Goal: Task Accomplishment & Management: Complete application form

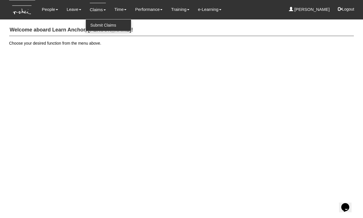
click at [94, 23] on link "Submit Claims" at bounding box center [108, 24] width 45 height 11
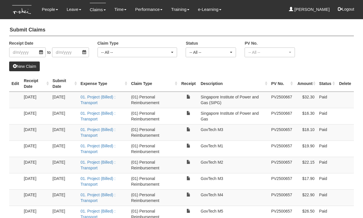
select select "50"
click at [27, 68] on link "New Claim" at bounding box center [24, 67] width 31 height 10
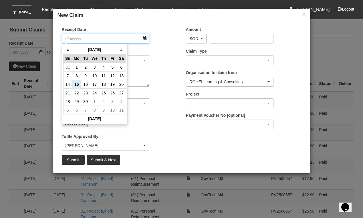
click at [106, 37] on input "Receipt Date" at bounding box center [106, 39] width 88 height 10
click at [67, 51] on th "«" at bounding box center [67, 49] width 9 height 9
click at [104, 93] on td "21" at bounding box center [103, 93] width 9 height 9
type input "[DATE]"
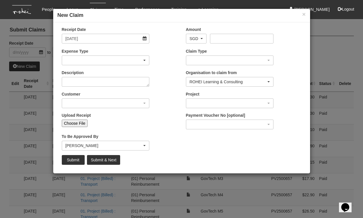
click at [95, 61] on div "button" at bounding box center [105, 60] width 87 height 9
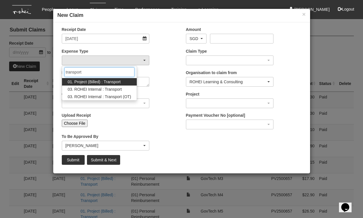
type input "transport"
click at [89, 82] on span "01. Project (Billed) : Transport" at bounding box center [94, 82] width 53 height 6
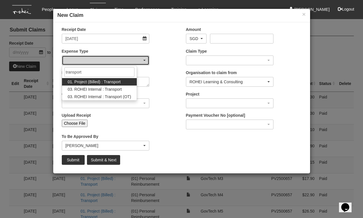
select select "135"
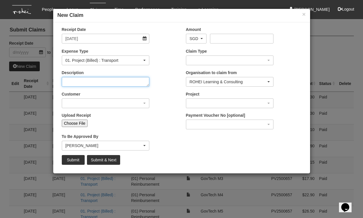
click at [86, 82] on textarea "Description" at bounding box center [106, 82] width 88 height 10
type textarea "GovTech"
click at [84, 103] on div "button" at bounding box center [105, 103] width 87 height 9
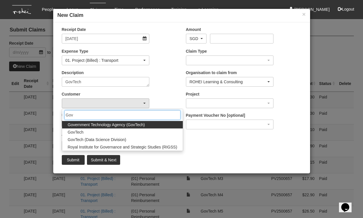
type input "Gov"
click at [82, 125] on span "Government Technology Agency (GovTech)" at bounding box center [106, 125] width 77 height 6
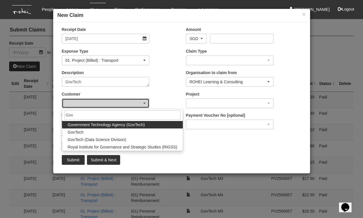
select select "900"
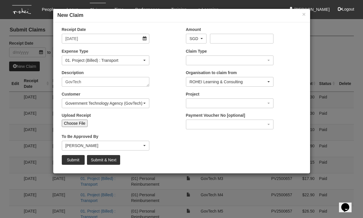
click at [78, 123] on input "Choose File" at bounding box center [75, 123] width 26 height 7
click at [77, 120] on input "Choose File" at bounding box center [75, 123] width 26 height 7
type input "C:\fakepath\[DATE]jpeg"
type input "Choose Another File"
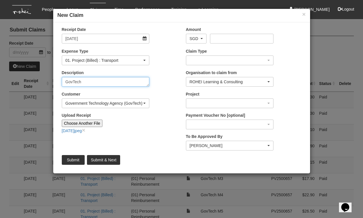
click at [96, 81] on textarea "GovTech" at bounding box center [106, 82] width 88 height 10
type textarea "GovTech, C13, M1"
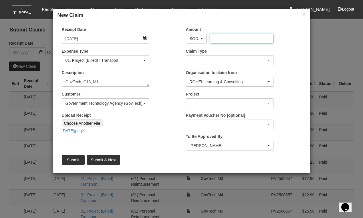
click at [219, 38] on input "Amount" at bounding box center [242, 39] width 64 height 10
type input "28.23"
click at [215, 63] on div "button" at bounding box center [229, 60] width 87 height 9
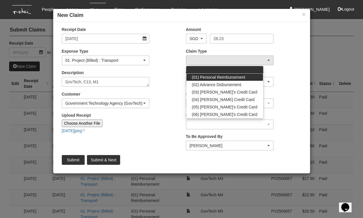
click at [217, 77] on span "(01) Personal Reimbursement" at bounding box center [219, 77] width 54 height 6
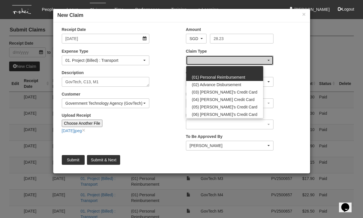
select select "14"
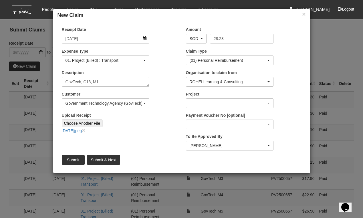
click at [218, 82] on div "ROHEI Learning & Consulting" at bounding box center [228, 82] width 77 height 6
click at [214, 103] on div "button" at bounding box center [229, 103] width 87 height 9
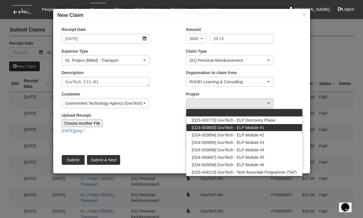
click at [216, 125] on span "[O24-003893] GovTech - ELP Module #1" at bounding box center [228, 128] width 72 height 6
select select "2507"
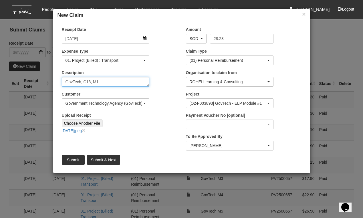
click at [95, 80] on textarea "GovTech, C13, M1" at bounding box center [106, 82] width 88 height 10
click at [96, 82] on textarea "GovTech, C13, M1" at bounding box center [106, 82] width 88 height 10
type textarea "GovTech"
click at [200, 146] on div "[PERSON_NAME]" at bounding box center [228, 146] width 77 height 6
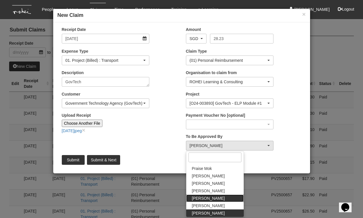
click at [200, 198] on span "[PERSON_NAME]" at bounding box center [208, 199] width 33 height 6
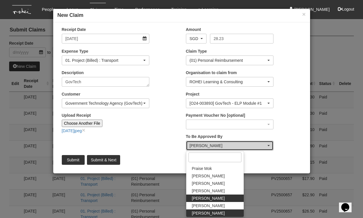
select select "5e225cdc-7ce9-465a-9503-99e8ed4cc44e"
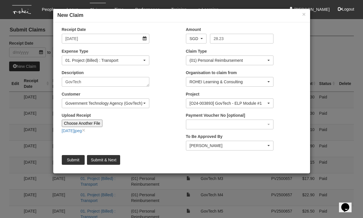
click at [191, 145] on div "[PERSON_NAME]" at bounding box center [228, 146] width 77 height 6
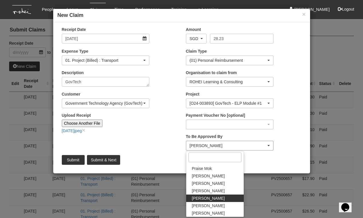
click at [191, 145] on div "[PERSON_NAME]" at bounding box center [228, 146] width 77 height 6
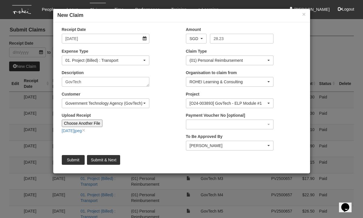
click at [216, 144] on div "[PERSON_NAME]" at bounding box center [228, 146] width 77 height 6
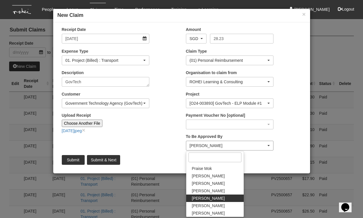
click at [216, 144] on div "[PERSON_NAME]" at bounding box center [228, 146] width 77 height 6
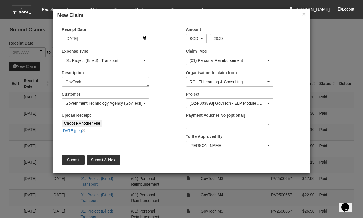
click at [97, 159] on input "Submit & Next" at bounding box center [103, 160] width 33 height 10
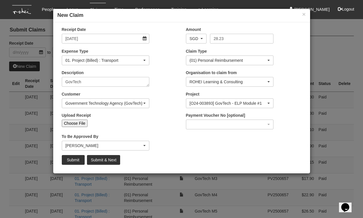
type input "Choose File"
select select "50"
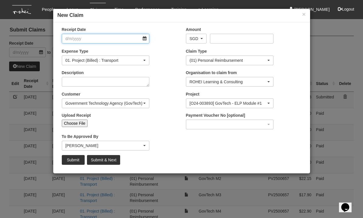
click at [144, 39] on input "Receipt Date" at bounding box center [106, 39] width 88 height 10
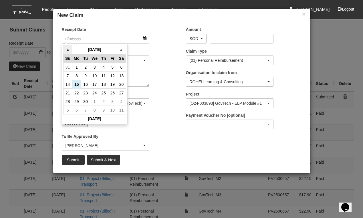
click at [68, 48] on th "«" at bounding box center [67, 49] width 9 height 9
click at [112, 94] on td "22" at bounding box center [112, 93] width 9 height 9
type input "[DATE]"
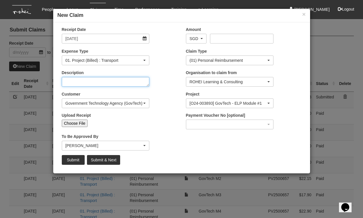
click at [79, 78] on textarea "Description" at bounding box center [106, 82] width 88 height 10
type textarea "GovTech"
click at [75, 122] on input "Choose File" at bounding box center [75, 123] width 26 height 7
type input "C:\fakepath\[DATE]jpeg"
type input "Choose Another File"
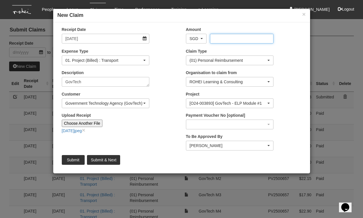
click at [237, 38] on input "Amount" at bounding box center [242, 39] width 64 height 10
type input "18.30"
click at [226, 101] on div "[O24-003893] GovTech - ELP Module #1" at bounding box center [228, 103] width 77 height 6
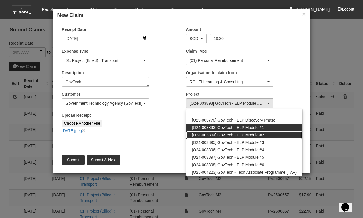
click at [224, 136] on span "[O24-003894] GovTech - ELP Module #2" at bounding box center [228, 135] width 72 height 6
select select "2506"
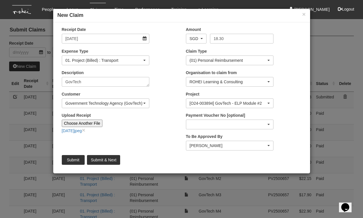
click at [220, 126] on div "button" at bounding box center [229, 124] width 87 height 9
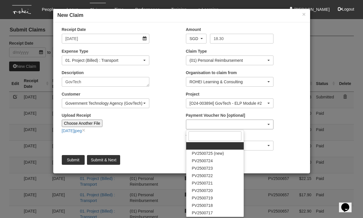
click at [220, 126] on div "button" at bounding box center [229, 124] width 87 height 9
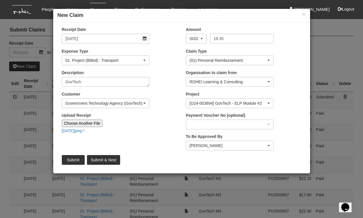
click at [108, 157] on input "Submit & Next" at bounding box center [103, 160] width 33 height 10
type input "Choose File"
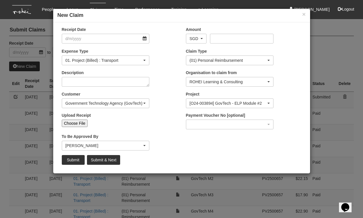
select select "50"
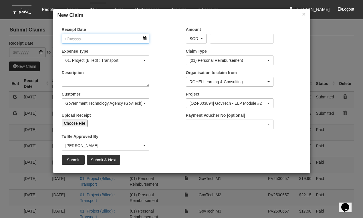
click at [143, 39] on input "Receipt Date" at bounding box center [106, 39] width 88 height 10
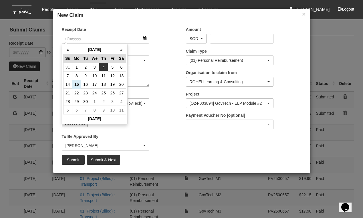
click at [102, 67] on td "4" at bounding box center [103, 67] width 9 height 9
type input "[DATE]"
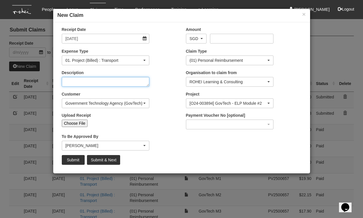
click at [87, 84] on textarea "Description" at bounding box center [106, 82] width 88 height 10
type textarea "GovTech"
click at [82, 103] on div "Government Technology Agency (GovTech)" at bounding box center [104, 103] width 77 height 6
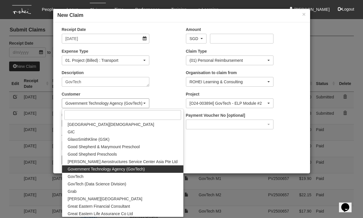
click at [82, 103] on div "Government Technology Agency (GovTech)" at bounding box center [104, 103] width 77 height 6
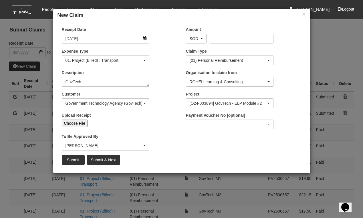
click at [76, 121] on input "Choose File" at bounding box center [75, 123] width 26 height 7
type input "C:\fakepath\[DATE]jpeg"
type input "Choose Another File"
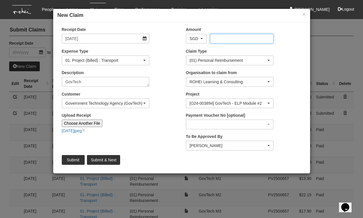
click at [224, 37] on input "Amount" at bounding box center [242, 39] width 64 height 10
type input "24.20"
click at [222, 104] on div "[O24-003894] GovTech - ELP Module #2" at bounding box center [228, 103] width 77 height 6
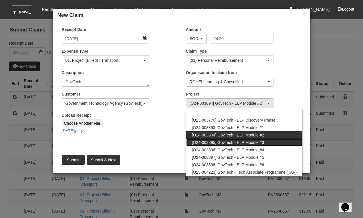
click at [225, 143] on span "[O24-003895] GovTech - ELP Module #3" at bounding box center [228, 143] width 72 height 6
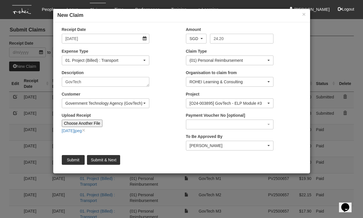
click at [226, 104] on div "[O24-003895] GovTech - ELP Module #3" at bounding box center [228, 103] width 77 height 6
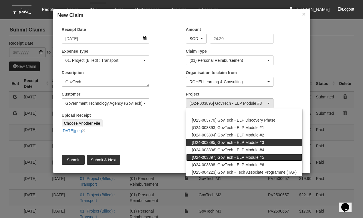
click at [224, 159] on span "[O24-003897] GovTech - ELP Module #5" at bounding box center [228, 158] width 72 height 6
select select "2503"
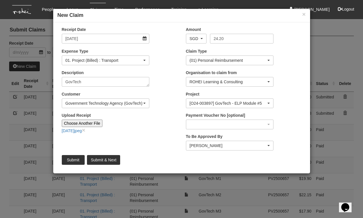
click at [106, 159] on input "Submit & Next" at bounding box center [103, 160] width 33 height 10
type input "Choose File"
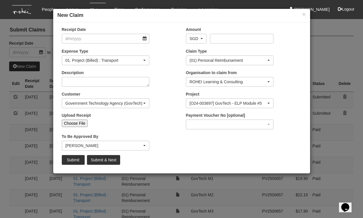
select select "50"
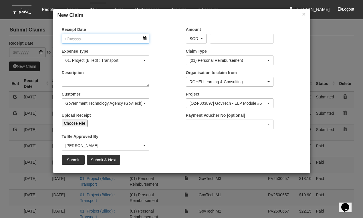
click at [146, 37] on input "Receipt Date" at bounding box center [106, 39] width 88 height 10
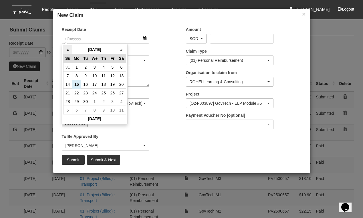
click at [69, 48] on th "«" at bounding box center [67, 49] width 9 height 9
click at [95, 74] on td "6" at bounding box center [94, 76] width 9 height 9
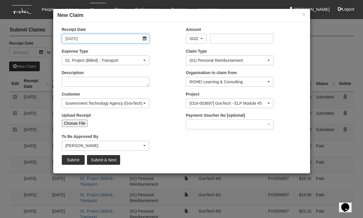
click at [145, 39] on input "[DATE]" at bounding box center [106, 39] width 88 height 10
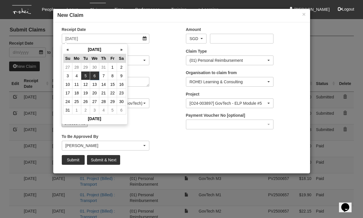
click at [84, 77] on td "5" at bounding box center [85, 76] width 9 height 9
type input "[DATE]"
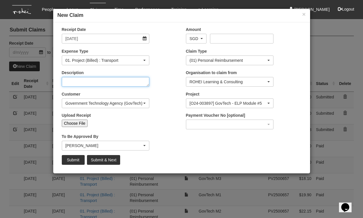
click at [117, 82] on textarea "Description" at bounding box center [106, 82] width 88 height 10
type textarea "GovTech"
click at [109, 121] on input "Upload Receipt" at bounding box center [126, 123] width 76 height 6
click at [75, 121] on input "Choose File" at bounding box center [75, 123] width 26 height 7
type input "C:\fakepath\[DATE]jpeg"
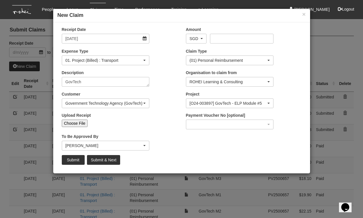
type input "Choose Another File"
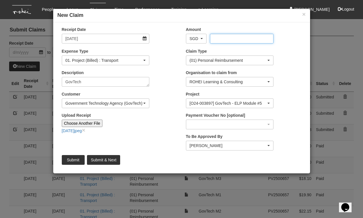
click at [223, 39] on input "Amount" at bounding box center [242, 39] width 64 height 10
type input "42.50"
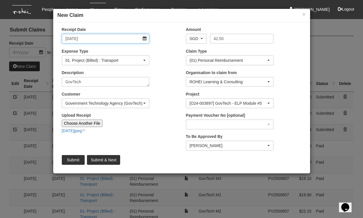
click at [145, 38] on input "[DATE]" at bounding box center [106, 39] width 88 height 10
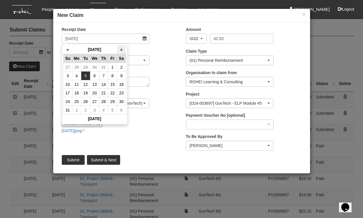
click at [122, 50] on th "»" at bounding box center [121, 49] width 9 height 9
click at [76, 75] on td "8" at bounding box center [76, 76] width 9 height 9
type input "[DATE]"
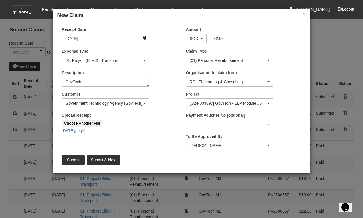
click at [238, 103] on div "[O24-003897] GovTech - ELP Module #5" at bounding box center [228, 103] width 77 height 6
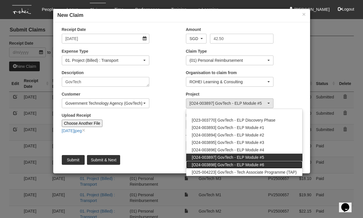
click at [240, 165] on span "[O24-003898] GovTech - ELP Module #6" at bounding box center [228, 165] width 72 height 6
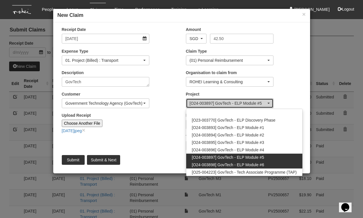
select select "2502"
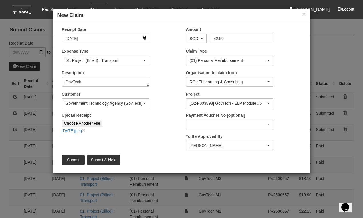
click at [114, 161] on input "Submit & Next" at bounding box center [103, 160] width 33 height 10
type input "Choose File"
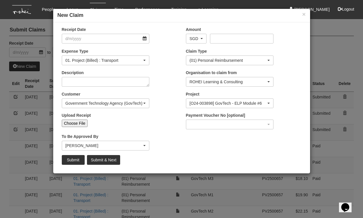
select select "50"
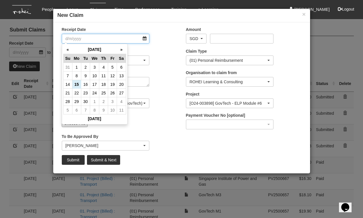
click at [84, 37] on input "Receipt Date" at bounding box center [106, 39] width 88 height 10
click at [111, 64] on td "5" at bounding box center [112, 67] width 9 height 9
type input "[DATE]"
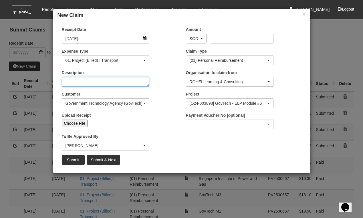
click at [102, 85] on textarea "Description" at bounding box center [106, 82] width 88 height 10
click at [69, 82] on textarea "GivTech" at bounding box center [106, 82] width 88 height 10
type textarea "GovTech"
click at [81, 122] on input "Choose File" at bounding box center [75, 123] width 26 height 7
type input "C:\fakepath\[DATE]jpeg"
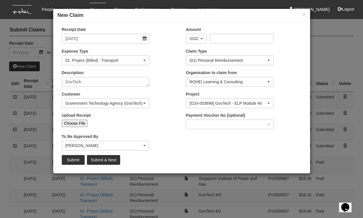
type input "Choose Another File"
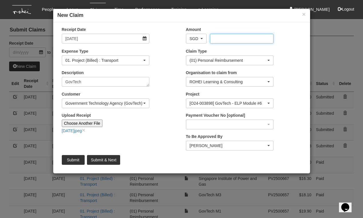
click at [233, 36] on input "Amount" at bounding box center [242, 39] width 64 height 10
type input "42.50"
click at [75, 159] on input "Submit" at bounding box center [73, 160] width 23 height 10
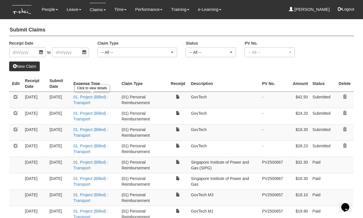
select select "50"
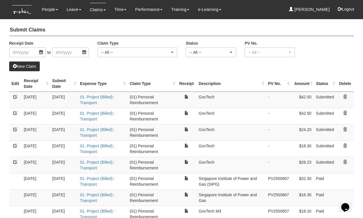
click at [14, 113] on link at bounding box center [15, 113] width 4 height 4
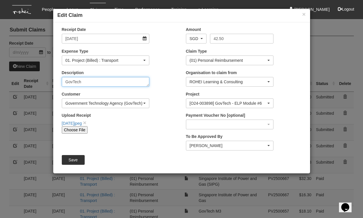
click at [108, 82] on textarea "GovTech" at bounding box center [106, 82] width 88 height 10
type textarea "G"
type textarea "SIPG"
click at [102, 104] on div "Government Technology Agency (GovTech)" at bounding box center [104, 103] width 77 height 6
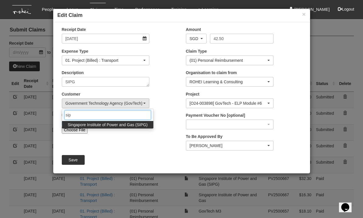
type input "sip"
click at [92, 125] on span "Singapore Institute of Power and Gas (SIPG)" at bounding box center [108, 125] width 80 height 6
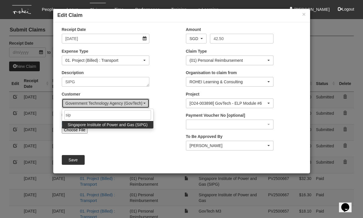
select select "483"
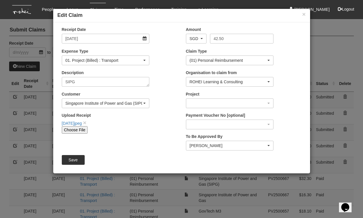
click at [80, 130] on input "Choose File" at bounding box center [75, 129] width 26 height 7
type input "C:\fakepath\[DATE]jpeg"
type input "Choose Another File"
click at [86, 123] on link "×" at bounding box center [84, 122] width 3 height 7
click at [224, 40] on input "42.50" at bounding box center [242, 39] width 64 height 10
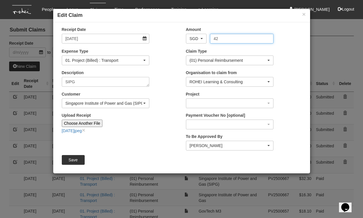
type input "4"
type input "19.10"
click at [204, 102] on div "button" at bounding box center [229, 103] width 87 height 9
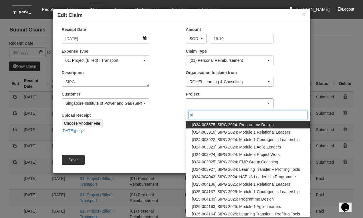
type input "s"
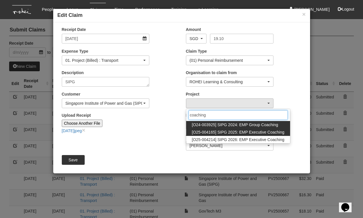
type input "coaching"
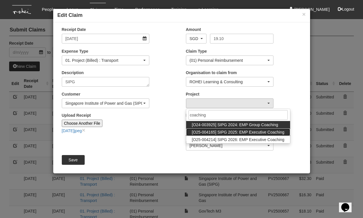
click at [222, 131] on span "[O25-004165] SIPG 2025: EMP Executive Coaching" at bounding box center [238, 132] width 93 height 6
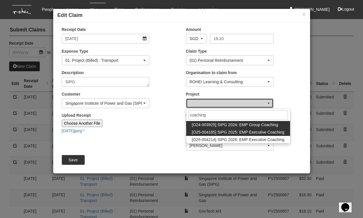
select select "2785"
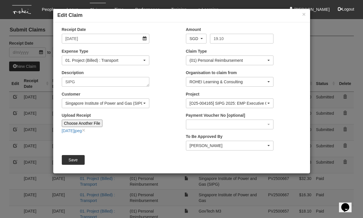
click at [213, 146] on div "[PERSON_NAME]" at bounding box center [228, 146] width 77 height 6
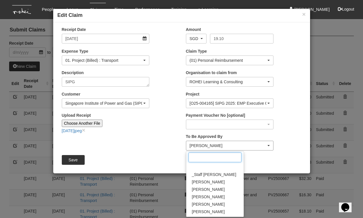
scroll to position [110, 0]
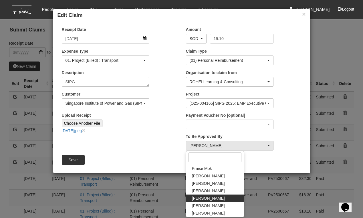
click at [207, 198] on span "[PERSON_NAME]" at bounding box center [208, 199] width 33 height 6
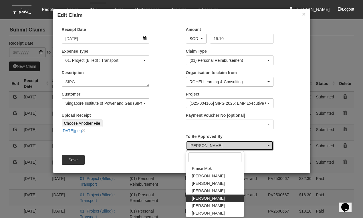
select select "5e225cdc-7ce9-465a-9503-99e8ed4cc44e"
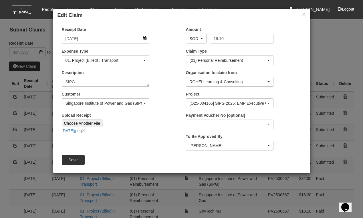
click at [154, 162] on div "Save" at bounding box center [182, 160] width 248 height 10
click at [78, 157] on input "Save" at bounding box center [73, 160] width 23 height 10
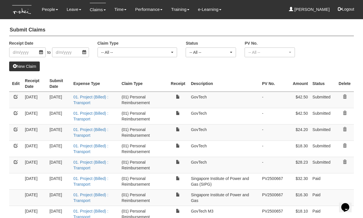
select select "50"
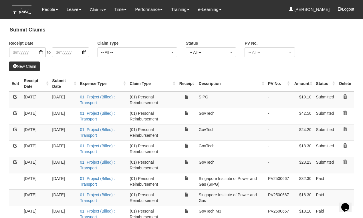
click at [21, 66] on link "New Claim" at bounding box center [24, 67] width 31 height 10
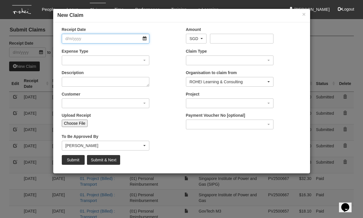
click at [144, 38] on input "Receipt Date" at bounding box center [106, 39] width 88 height 10
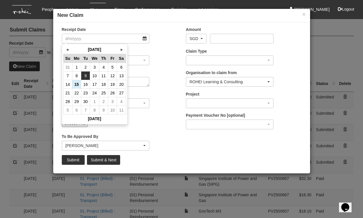
click at [89, 75] on td "9" at bounding box center [85, 76] width 9 height 9
type input "[DATE]"
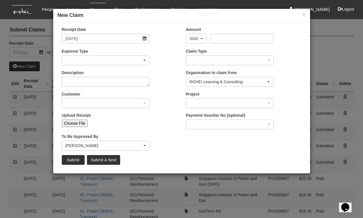
click at [88, 59] on div "button" at bounding box center [105, 60] width 87 height 9
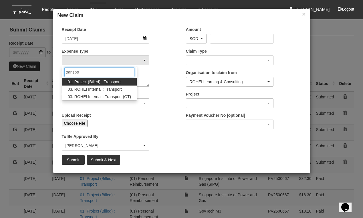
type input "transport"
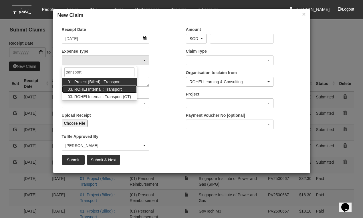
drag, startPoint x: 82, startPoint y: 82, endPoint x: 82, endPoint y: 88, distance: 5.8
click at [82, 88] on span "03. ROHEI Internal : Transport" at bounding box center [95, 89] width 54 height 6
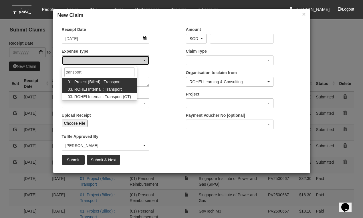
select select "140"
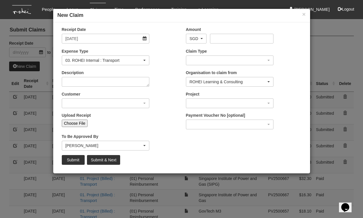
click at [86, 64] on div "03. ROHEI Internal : Transport" at bounding box center [105, 60] width 87 height 9
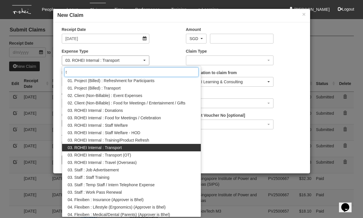
scroll to position [0, 0]
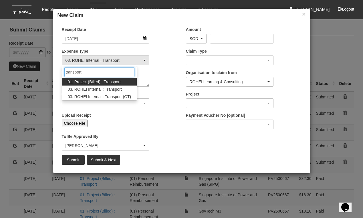
type input "transport"
click at [87, 82] on span "01. Project (Billed) : Transport" at bounding box center [94, 82] width 53 height 6
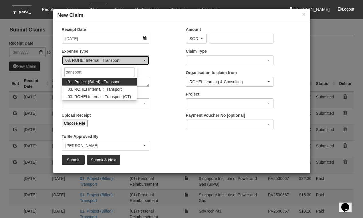
select select "135"
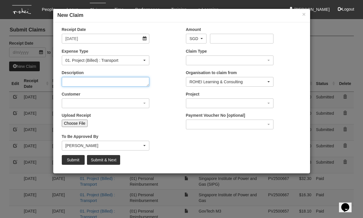
click at [87, 82] on textarea "Description" at bounding box center [106, 82] width 88 height 10
type textarea "GovTech"
click at [75, 104] on div "button" at bounding box center [105, 103] width 87 height 9
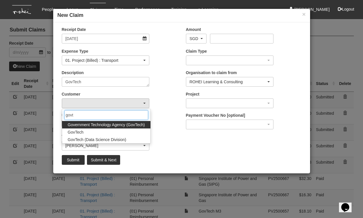
type input "govt"
click at [87, 124] on span "Government Technology Agency (GovTech)" at bounding box center [106, 125] width 77 height 6
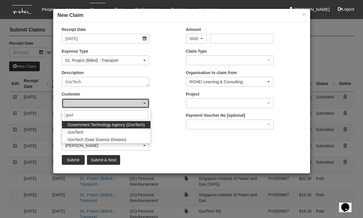
select select "900"
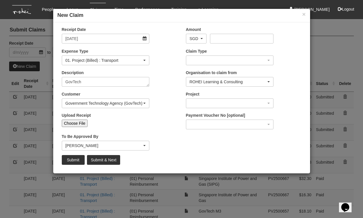
click at [76, 124] on input "Choose File" at bounding box center [75, 123] width 26 height 7
type input "C:\fakepath\[DATE]jpeg"
type input "Choose Another File"
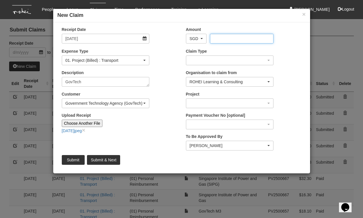
click at [222, 38] on input "Amount" at bounding box center [242, 39] width 64 height 10
type input "30.10"
click at [218, 60] on div "button" at bounding box center [229, 60] width 87 height 9
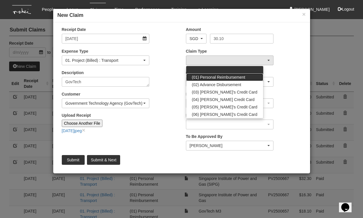
click at [216, 78] on span "(01) Personal Reimbursement" at bounding box center [219, 77] width 54 height 6
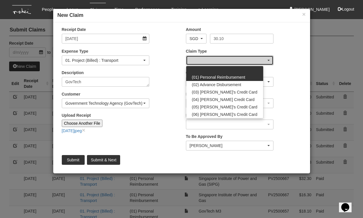
select select "14"
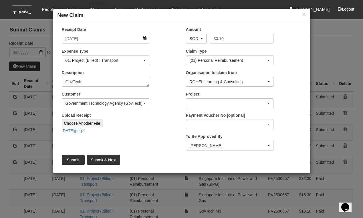
click at [212, 102] on div "button" at bounding box center [229, 103] width 87 height 9
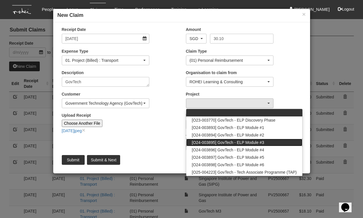
click at [216, 143] on span "[O24-003895] GovTech - ELP Module #3" at bounding box center [228, 143] width 72 height 6
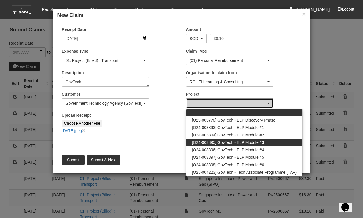
select select "2505"
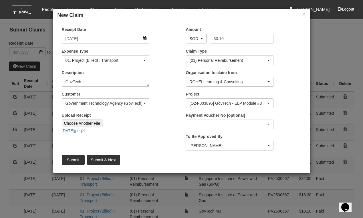
click at [219, 147] on div "[PERSON_NAME]" at bounding box center [228, 146] width 77 height 6
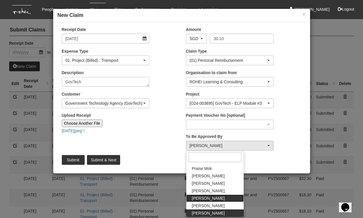
click at [210, 198] on span "[PERSON_NAME]" at bounding box center [208, 199] width 33 height 6
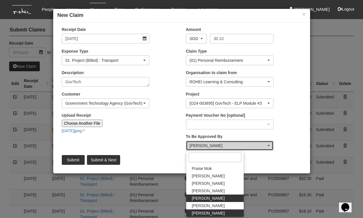
select select "5e225cdc-7ce9-465a-9503-99e8ed4cc44e"
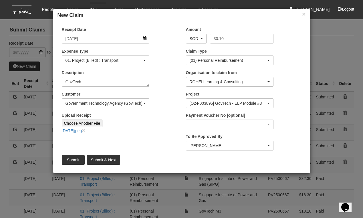
click at [103, 160] on input "Submit & Next" at bounding box center [103, 160] width 33 height 10
type input "Choose File"
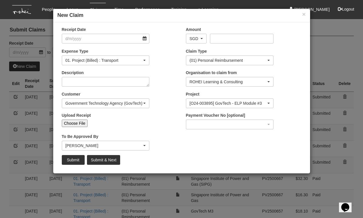
select select "50"
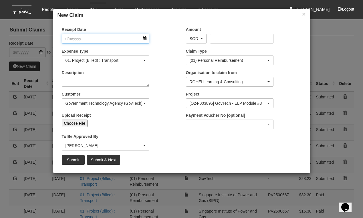
click at [142, 38] on input "Receipt Date" at bounding box center [106, 39] width 88 height 10
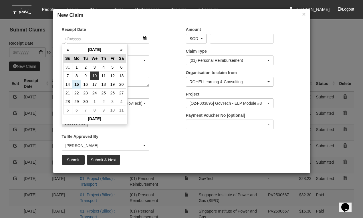
click at [92, 77] on td "10" at bounding box center [94, 76] width 9 height 9
type input "[DATE]"
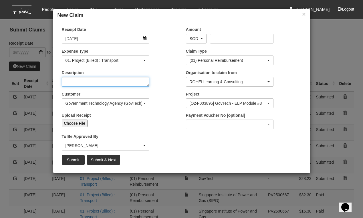
click at [105, 84] on textarea "Description" at bounding box center [106, 82] width 88 height 10
type textarea "GovTech"
click at [76, 123] on input "Choose File" at bounding box center [75, 123] width 26 height 7
type input "C:\fakepath\[DATE]jpeg"
type input "Choose Another File"
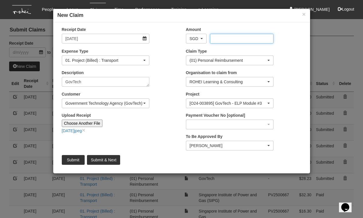
click at [236, 40] on input "Amount" at bounding box center [242, 39] width 64 height 10
type input "12.90"
click at [215, 102] on div "[O24-003895] GovTech - ELP Module #3" at bounding box center [228, 103] width 77 height 6
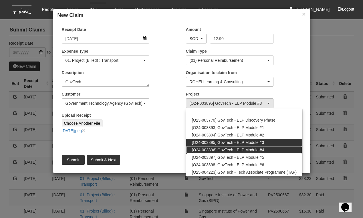
click at [218, 150] on span "[O24-003896] GovTech - ELP Module #4" at bounding box center [228, 150] width 72 height 6
select select "2504"
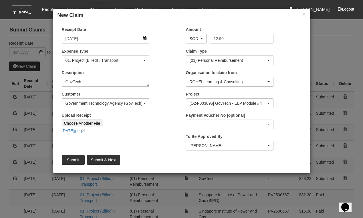
click at [78, 157] on input "Submit" at bounding box center [73, 160] width 23 height 10
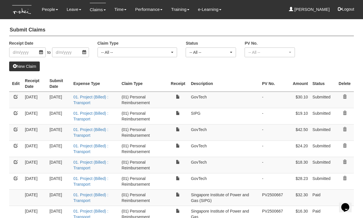
select select "50"
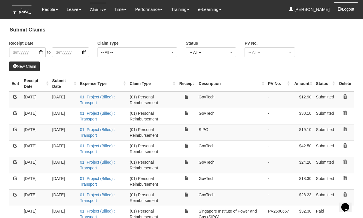
scroll to position [0, 0]
click at [350, 10] on button "Logout" at bounding box center [346, 9] width 24 height 14
